Goal: Information Seeking & Learning: Learn about a topic

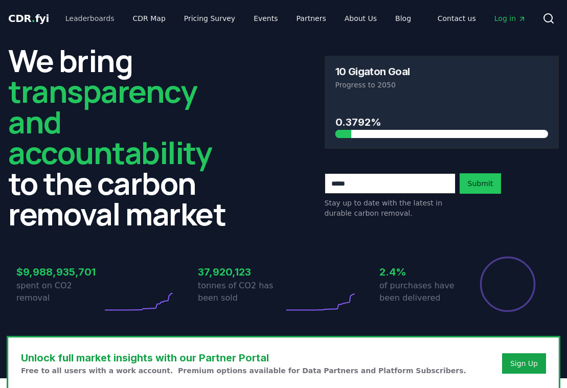
click at [99, 20] on link "Leaderboards" at bounding box center [89, 18] width 65 height 18
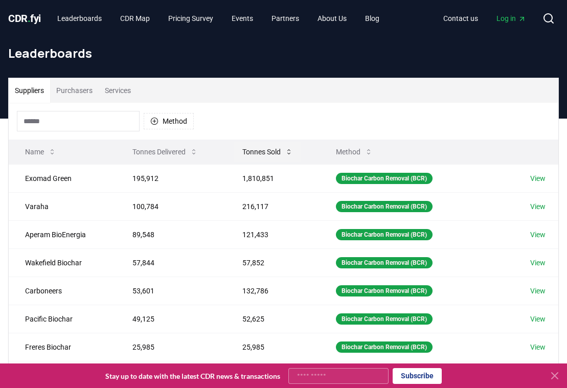
click at [272, 155] on button "Tonnes Sold" at bounding box center [267, 152] width 67 height 20
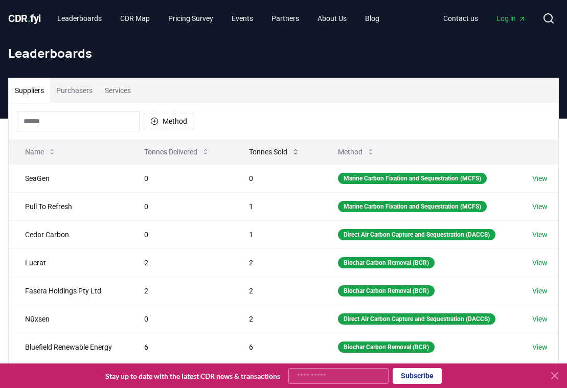
click at [272, 155] on button "Tonnes Sold" at bounding box center [274, 152] width 67 height 20
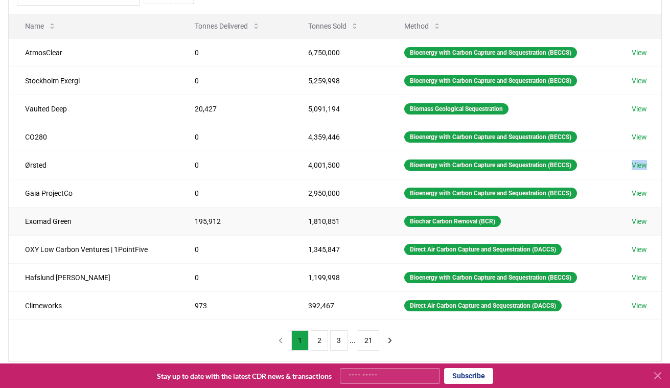
scroll to position [131, 0]
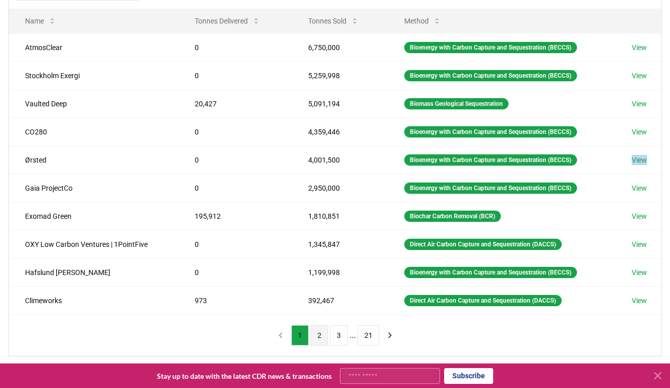
click at [311, 337] on button "2" at bounding box center [319, 335] width 17 height 20
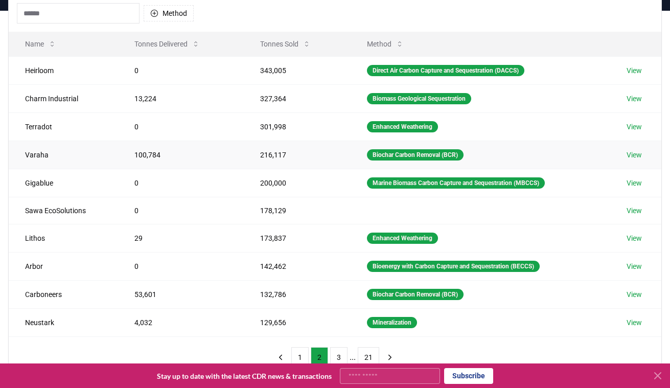
scroll to position [106, 0]
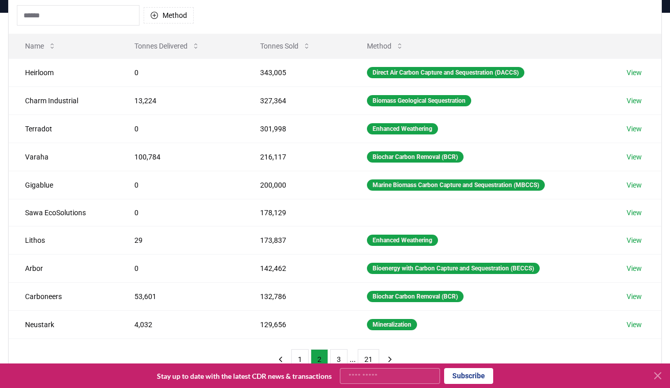
click at [109, 22] on input at bounding box center [78, 15] width 123 height 20
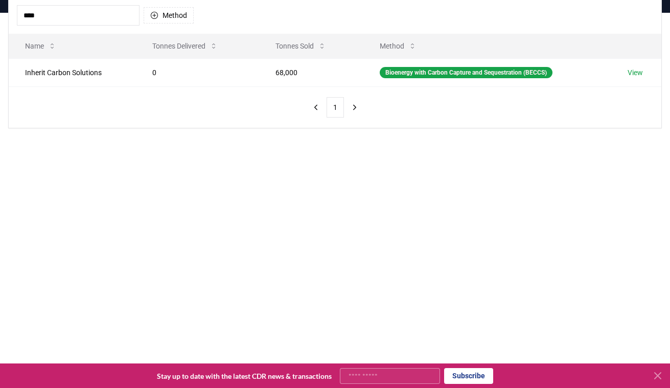
type input "******"
